Goal: Task Accomplishment & Management: Manage account settings

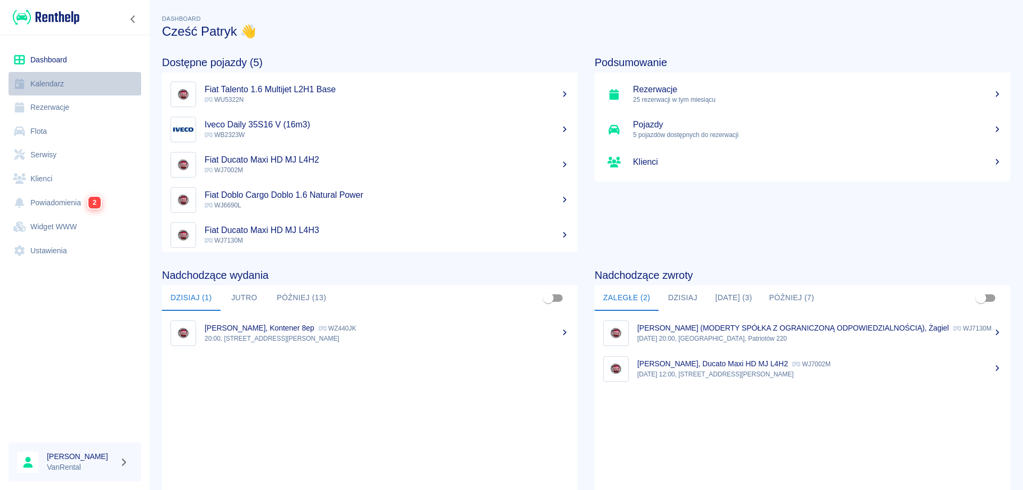
click at [54, 83] on link "Kalendarz" at bounding box center [75, 84] width 133 height 24
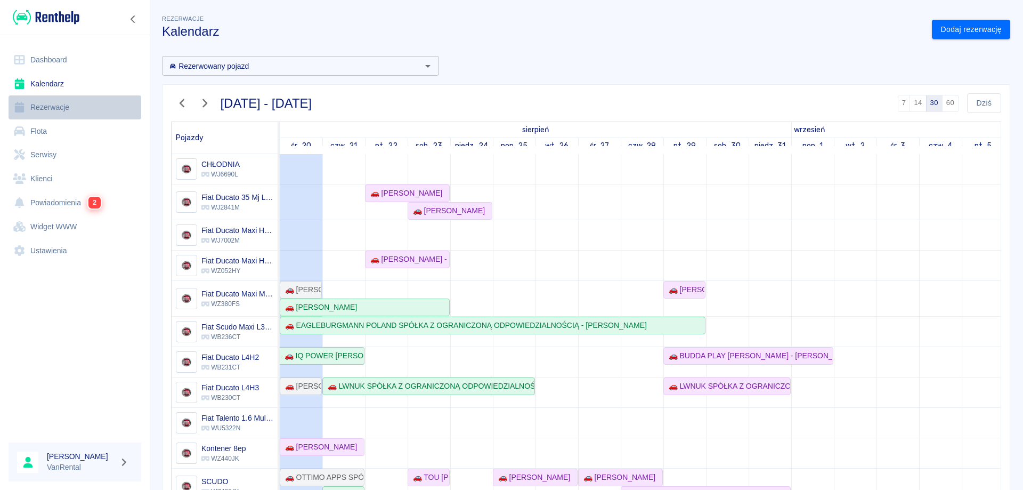
click at [70, 108] on link "Rezerwacje" at bounding box center [75, 107] width 133 height 24
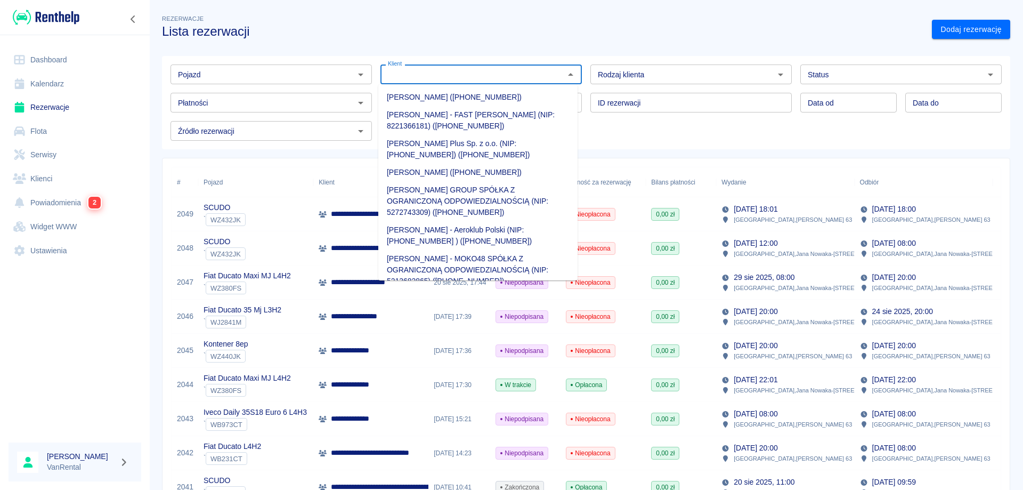
click at [527, 70] on input "Klient" at bounding box center [472, 74] width 177 height 13
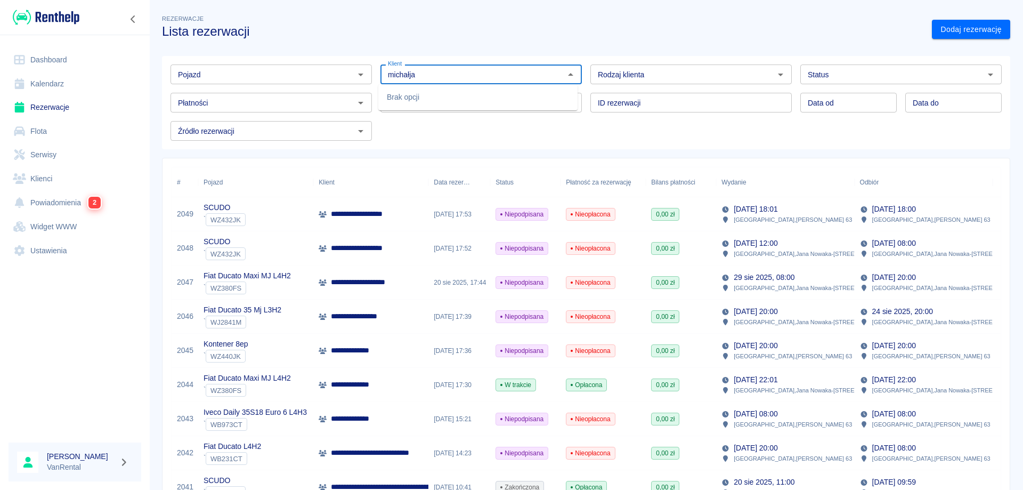
click at [407, 74] on input "michałja" at bounding box center [472, 74] width 177 height 13
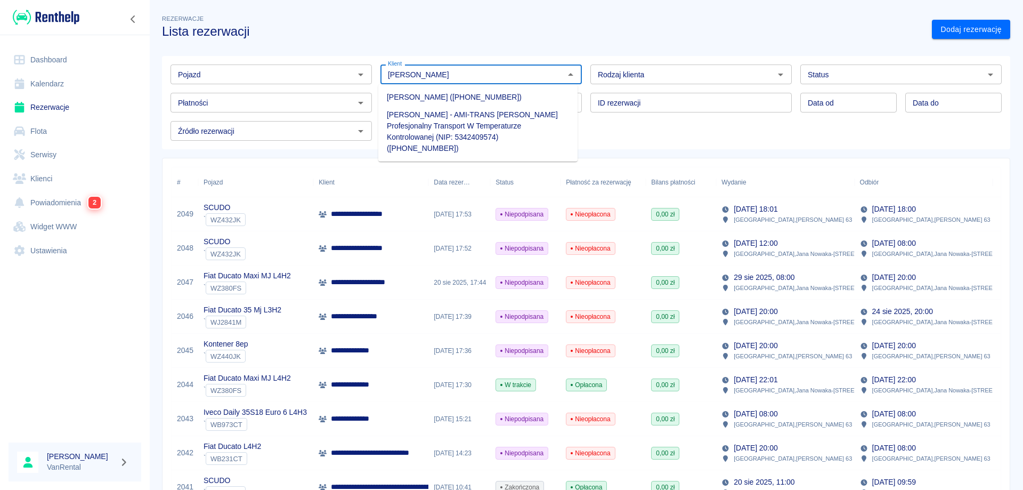
click at [433, 114] on li "[PERSON_NAME] - AMI-TRANS [PERSON_NAME] Profesjonalny Transport W Temperaturze …" at bounding box center [477, 131] width 199 height 51
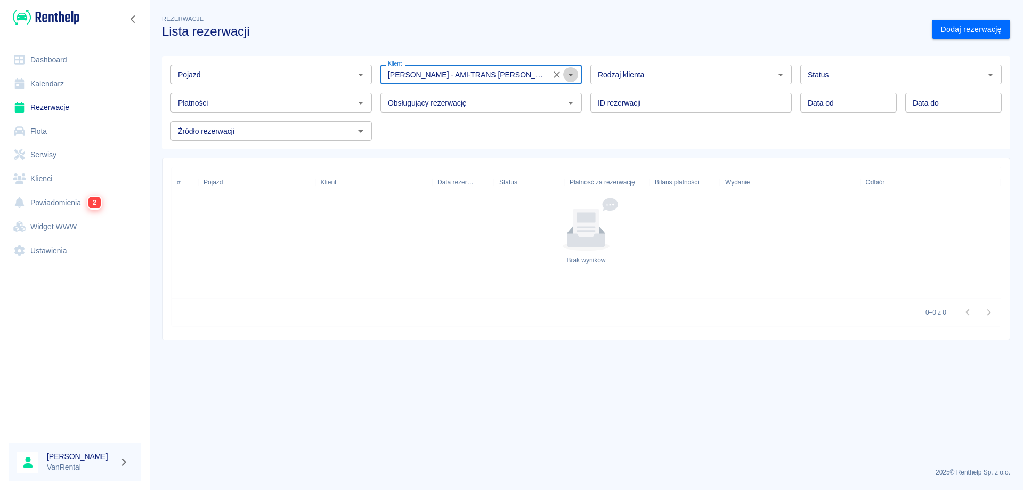
click at [572, 75] on icon "Otwórz" at bounding box center [570, 75] width 5 height 3
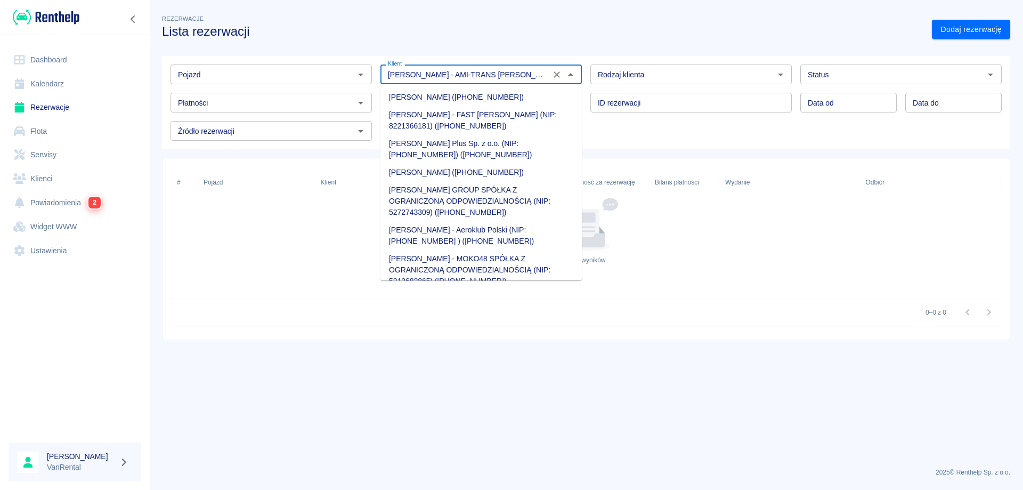
scroll to position [11266, 0]
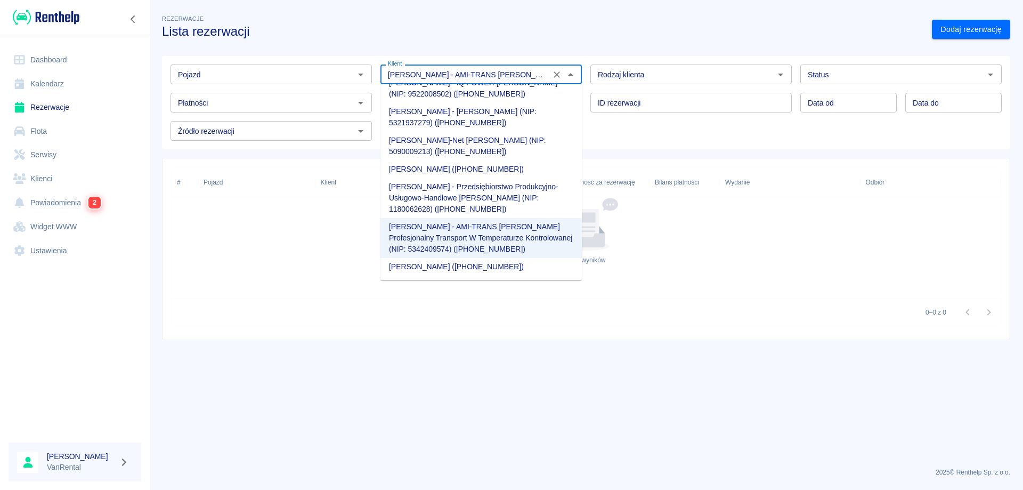
click at [407, 74] on li "[PERSON_NAME]-GO [PERSON_NAME] (NIP: 7591749703) ([PHONE_NUMBER])" at bounding box center [480, 59] width 201 height 29
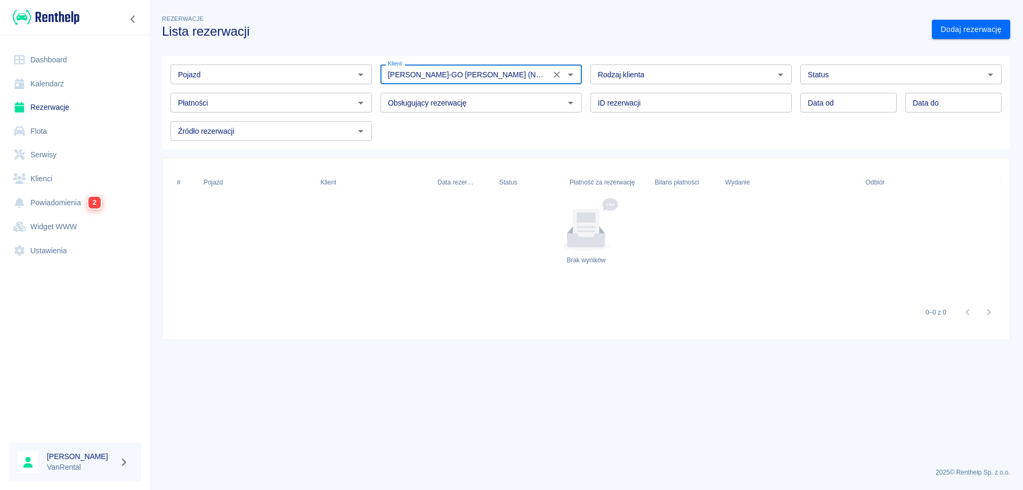
click at [571, 77] on icon "Otwórz" at bounding box center [570, 74] width 13 height 13
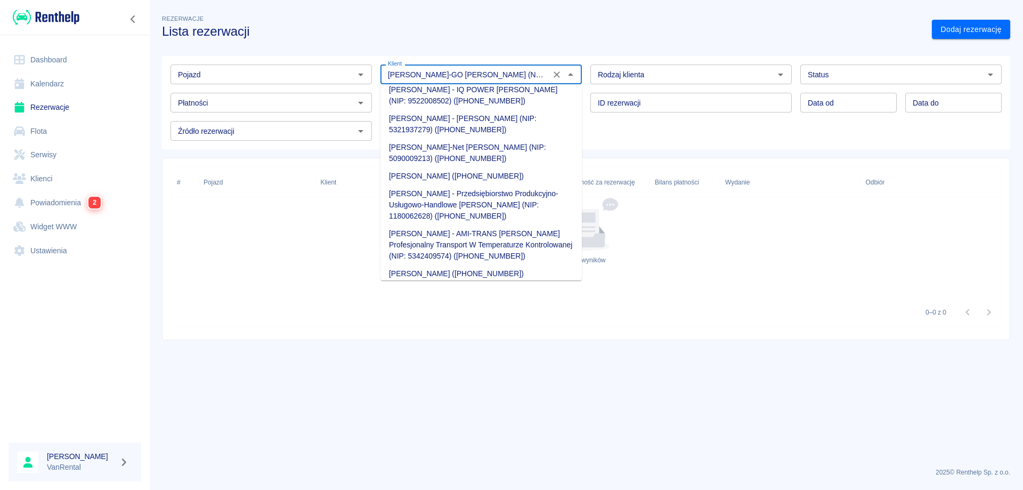
scroll to position [11296, 0]
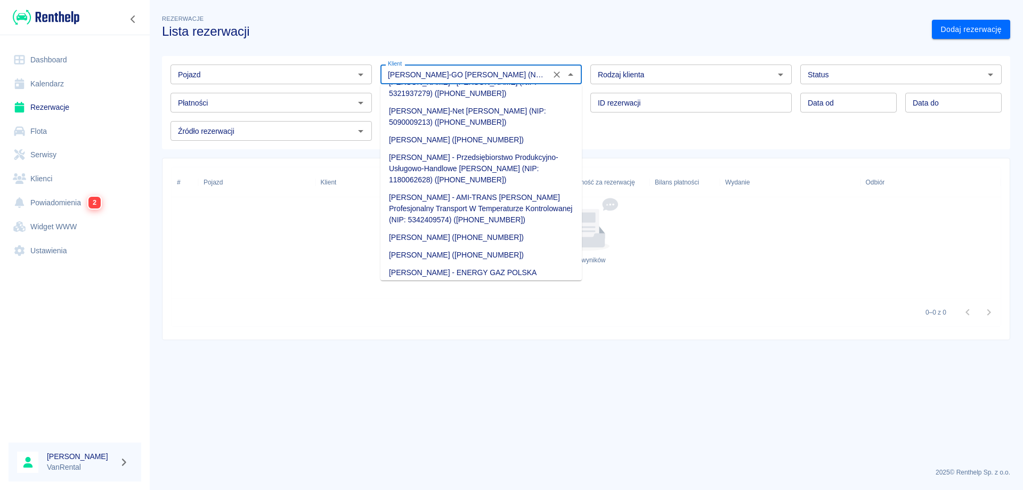
click at [427, 217] on li "[PERSON_NAME] - AMI-TRANS [PERSON_NAME] Profesjonalny Transport W Temperaturze …" at bounding box center [480, 209] width 201 height 40
type input "[PERSON_NAME] - AMI-TRANS [PERSON_NAME] Profesjonalny Transport W Temperaturze …"
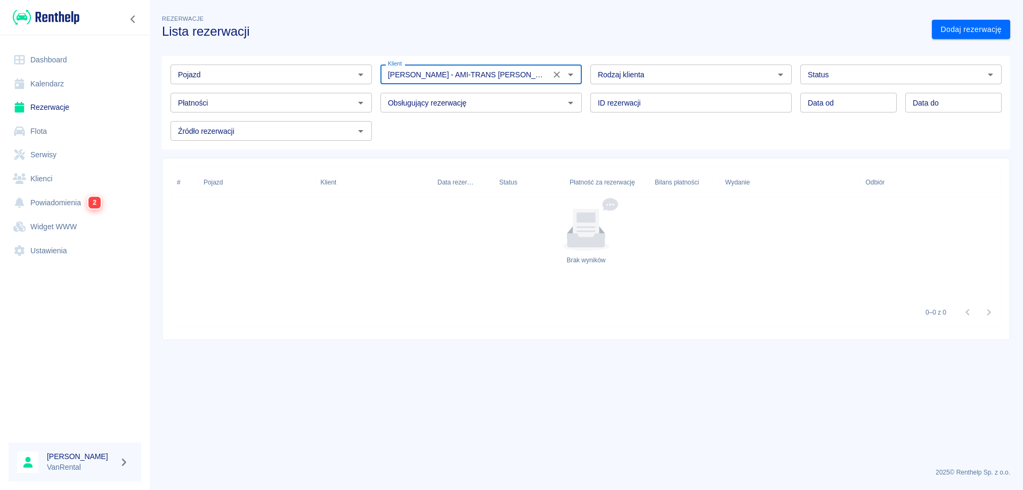
click at [557, 76] on icon "Wyczyść" at bounding box center [557, 74] width 11 height 11
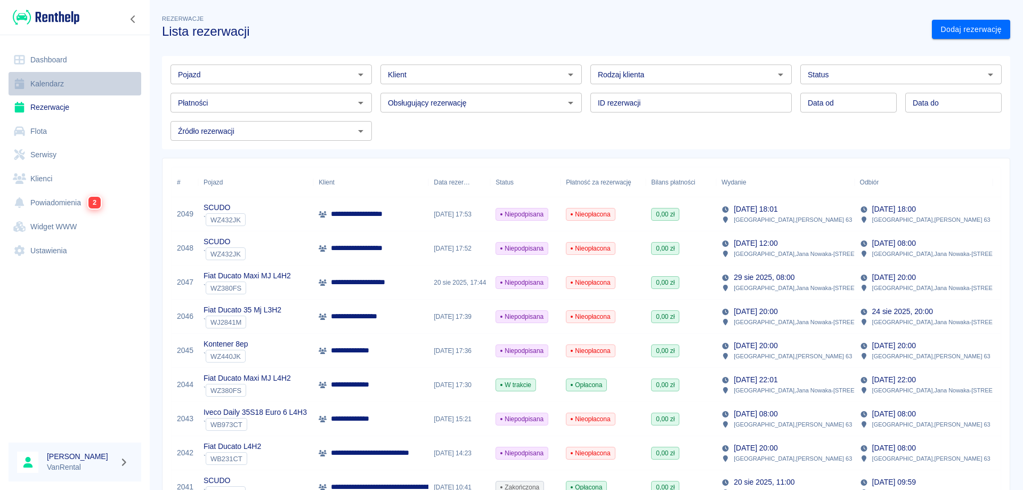
click at [41, 87] on link "Kalendarz" at bounding box center [75, 84] width 133 height 24
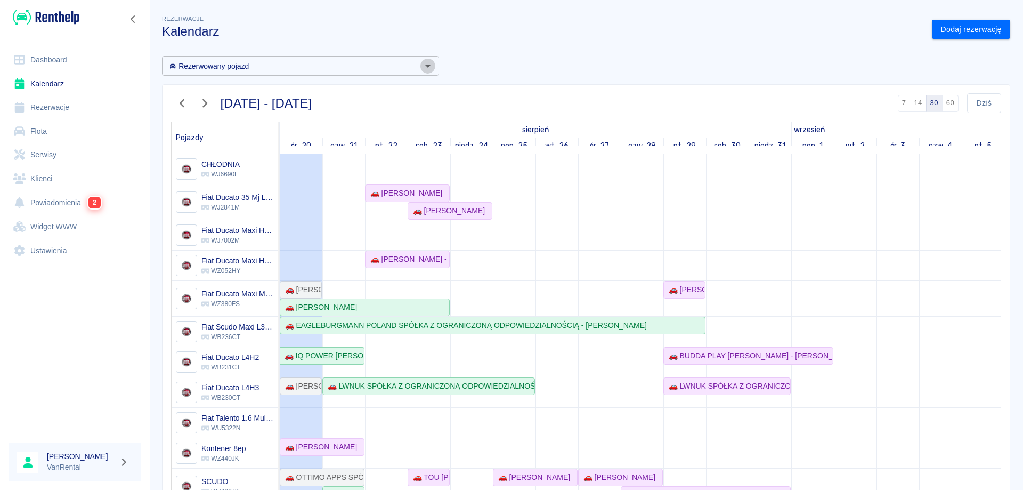
click at [425, 66] on icon "Otwórz" at bounding box center [427, 66] width 5 height 3
click at [523, 42] on div "Rezerwacje Kalendarz Dodaj rezerwację Rezerwowany pojazd Rezerwowany pojazd [DA…" at bounding box center [586, 282] width 874 height 557
click at [182, 101] on icon "button" at bounding box center [182, 103] width 5 height 9
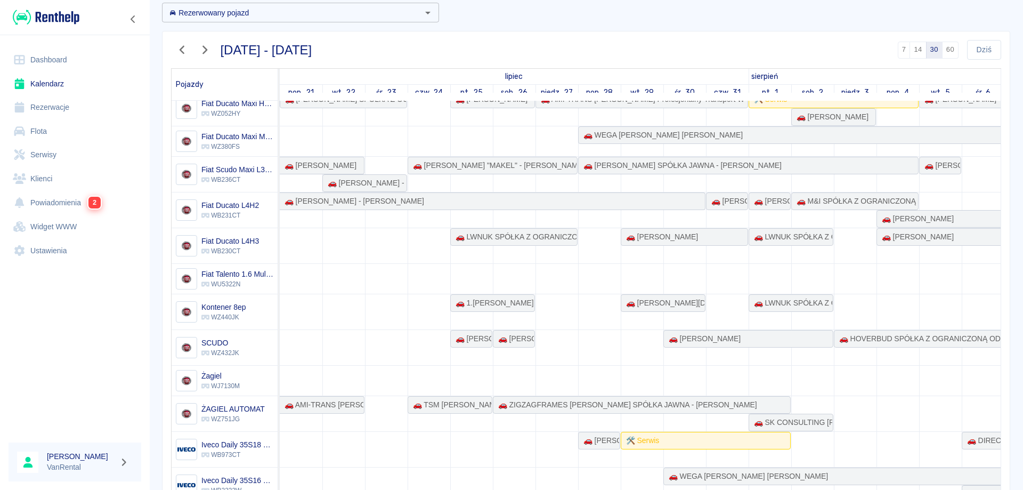
scroll to position [160, 0]
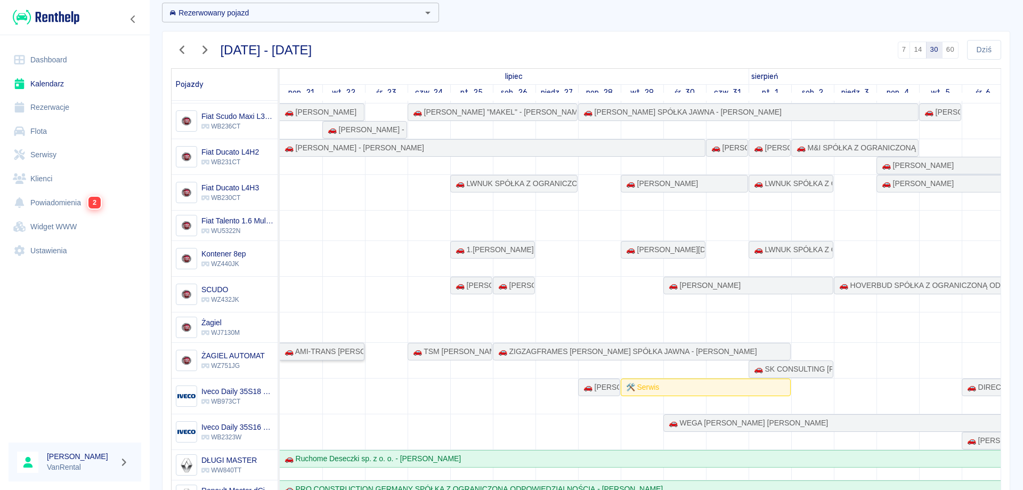
click at [290, 350] on div "🚗 AMI-TRANS [PERSON_NAME] Profesjonalny Transport W Temperaturze Kontrolowanej …" at bounding box center [321, 351] width 83 height 11
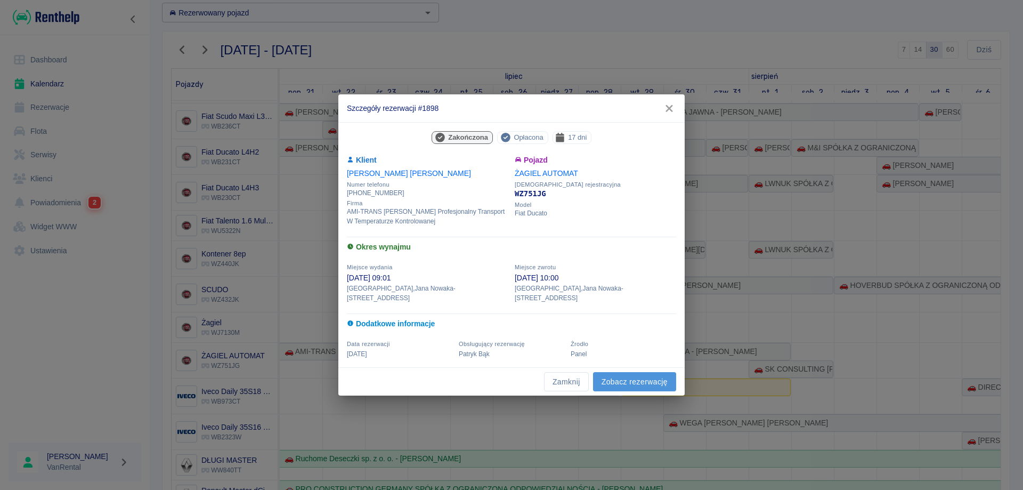
click at [638, 375] on link "Zobacz rezerwację" at bounding box center [634, 382] width 83 height 20
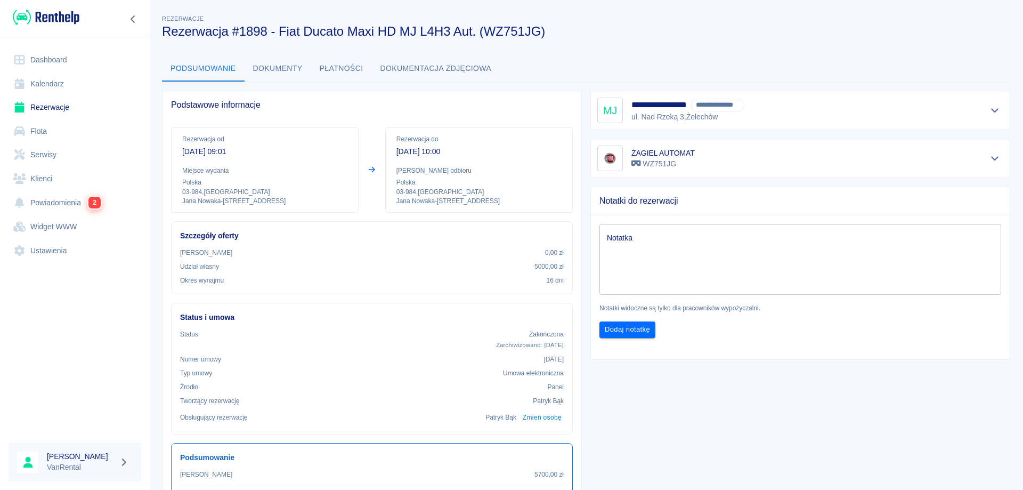
scroll to position [53, 0]
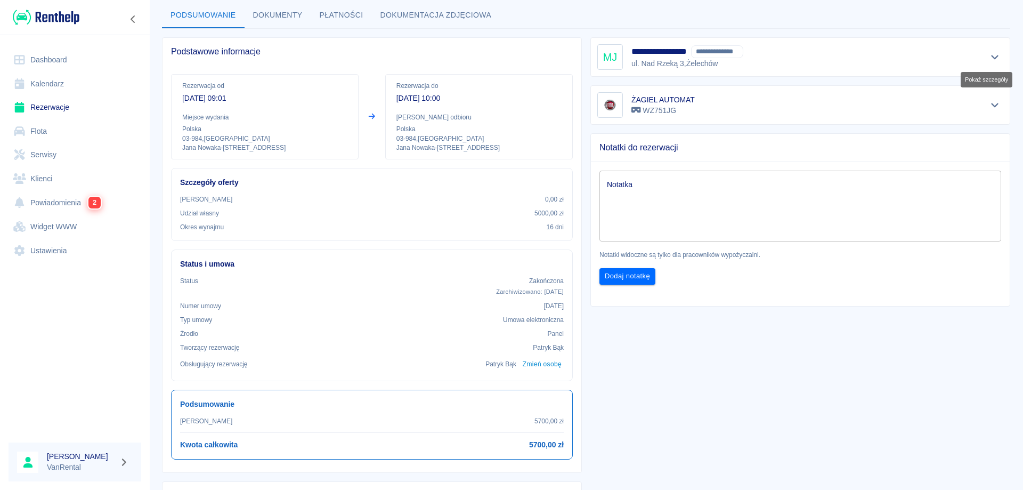
click at [989, 55] on icon "Pokaż szczegóły" at bounding box center [995, 57] width 12 height 10
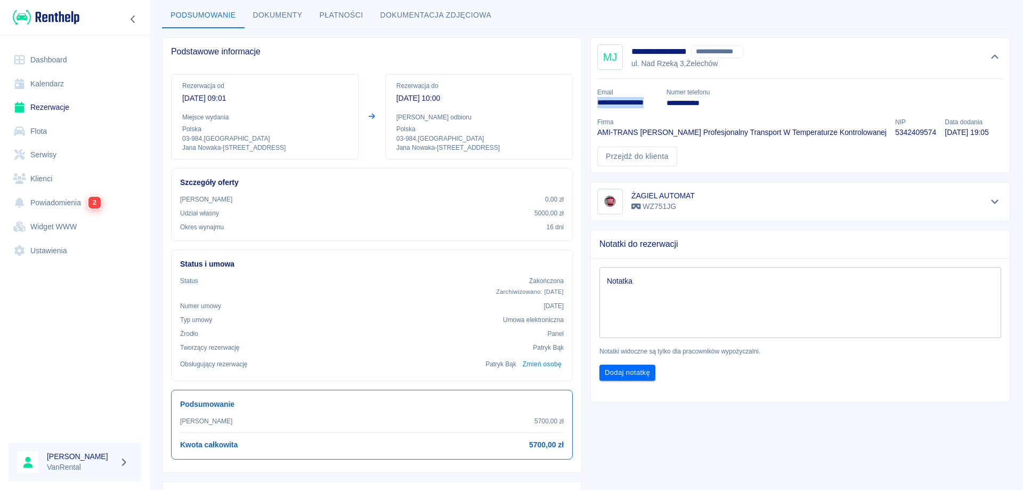
drag, startPoint x: 591, startPoint y: 106, endPoint x: 653, endPoint y: 101, distance: 62.5
click at [653, 101] on div "**********" at bounding box center [623, 94] width 69 height 30
copy p "**********"
